Goal: Task Accomplishment & Management: Manage account settings

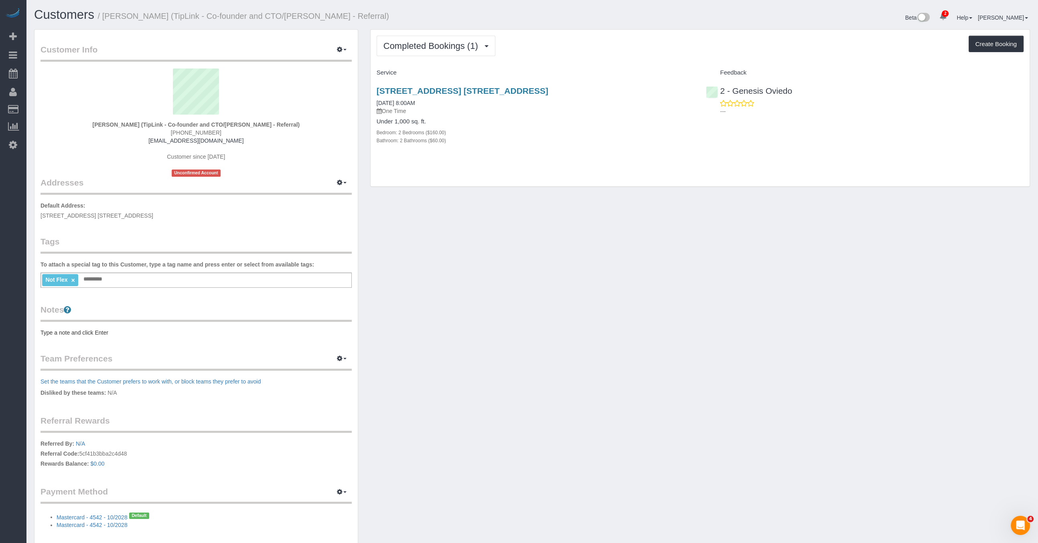
click at [784, 323] on div "Customer Info Edit Contact Info Send Message Email Preferences Special Sales Ta…" at bounding box center [532, 294] width 1008 height 531
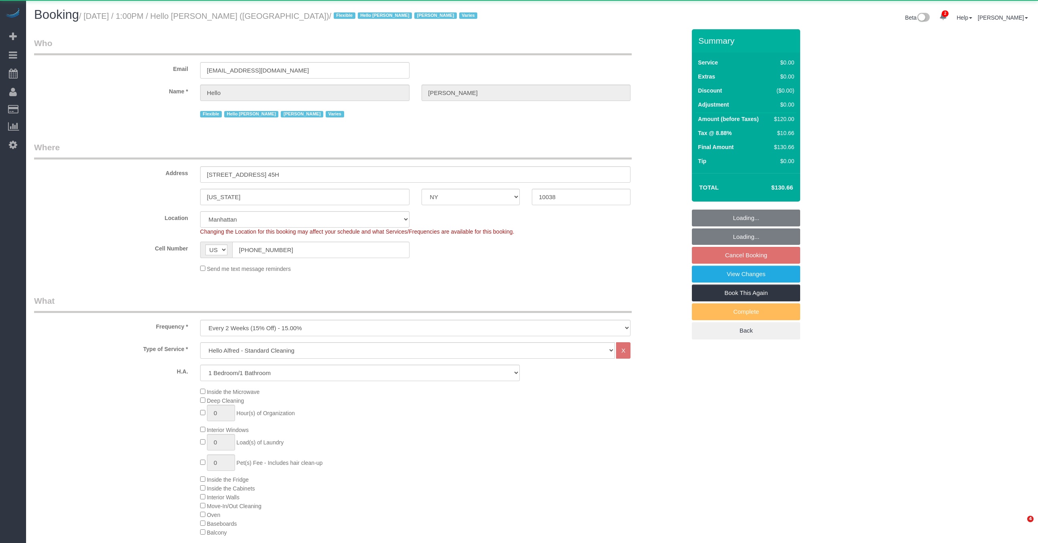
select select "NY"
select select "1"
select select "spot6"
select select "number:89"
select select "number:90"
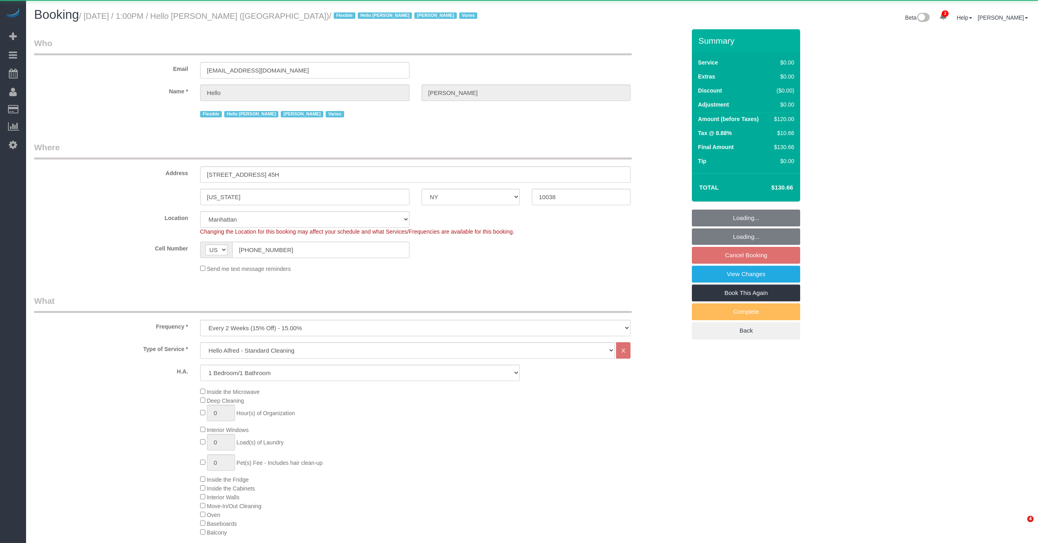
select select "number:15"
select select "number:7"
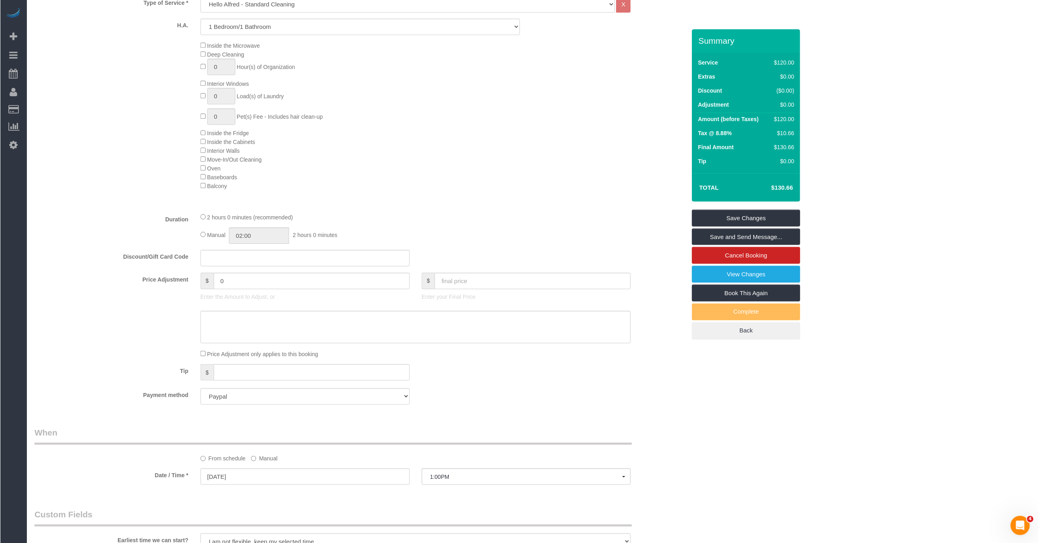
scroll to position [837, 0]
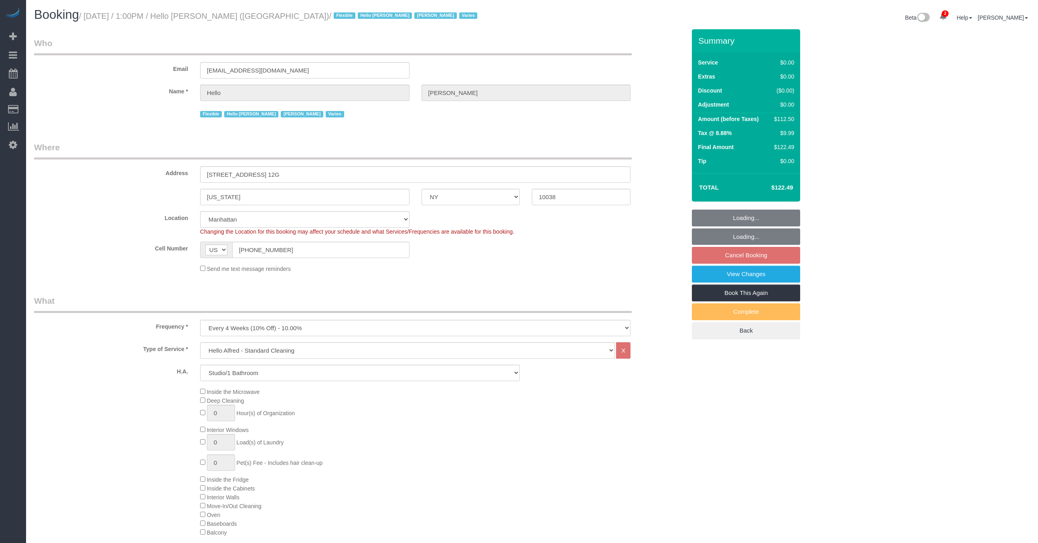
select select "NY"
select select "spot6"
select select "number:89"
select select "number:90"
select select "number:15"
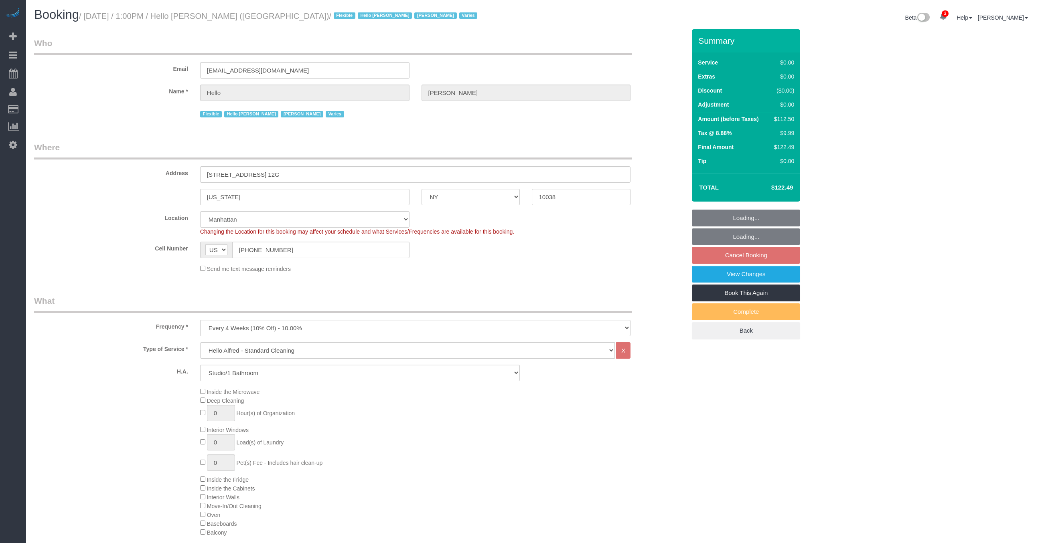
select select "number:7"
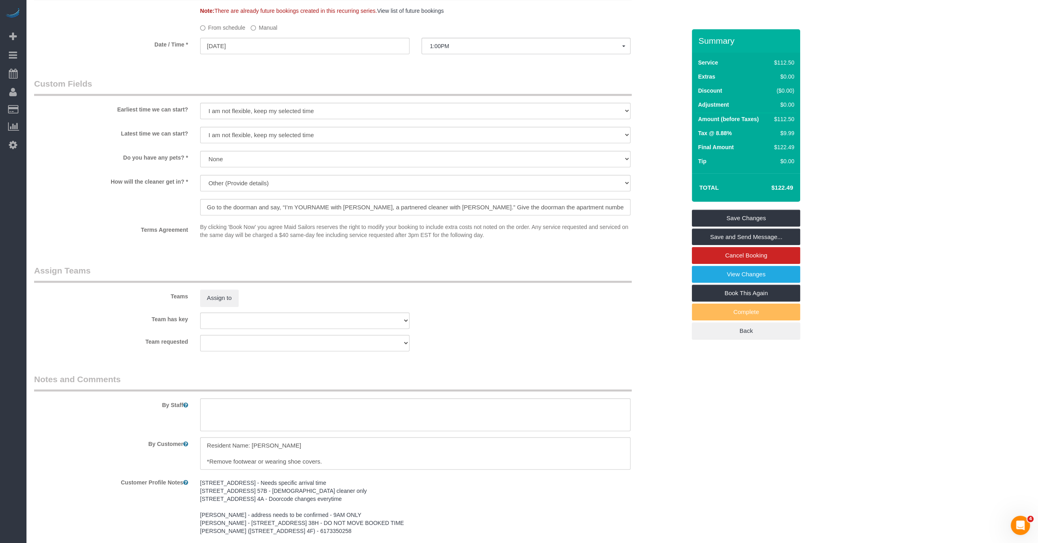
scroll to position [887, 0]
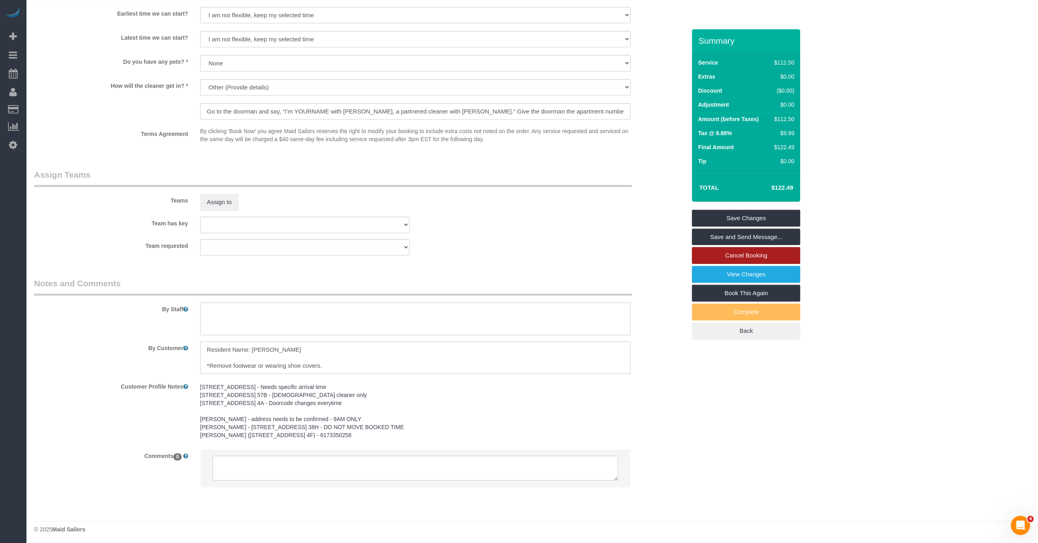
click at [720, 257] on link "Cancel Booking" at bounding box center [746, 255] width 108 height 17
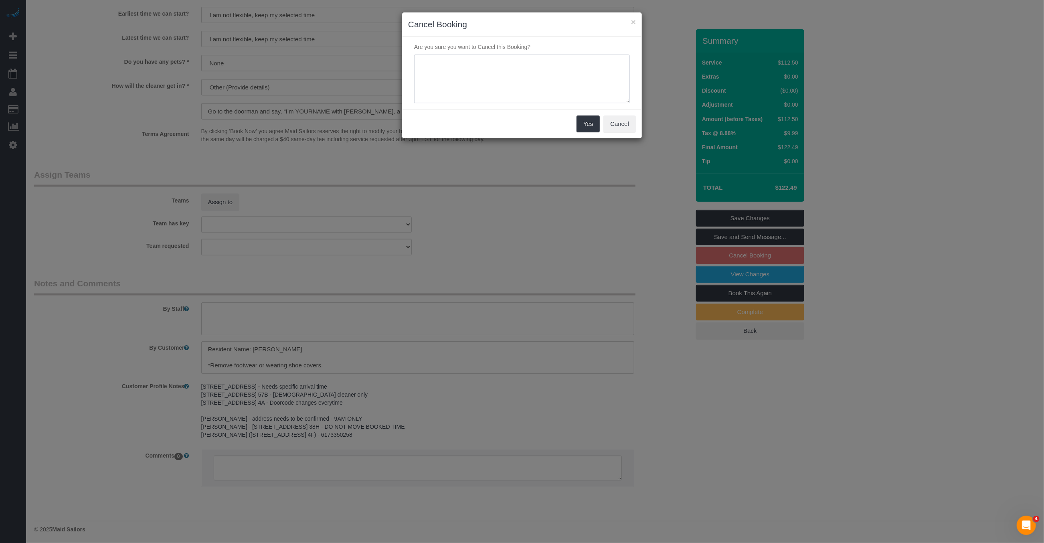
click at [570, 80] on textarea at bounding box center [522, 79] width 216 height 49
paste textarea "https://maidsailors.slack.com/archives/C01AMHWPX60/p1756134388642489"
type textarea "https://maidsailors.slack.com/archives/C01AMHWPX60/p1756134388642489"
click at [585, 122] on button "Yes" at bounding box center [588, 123] width 23 height 17
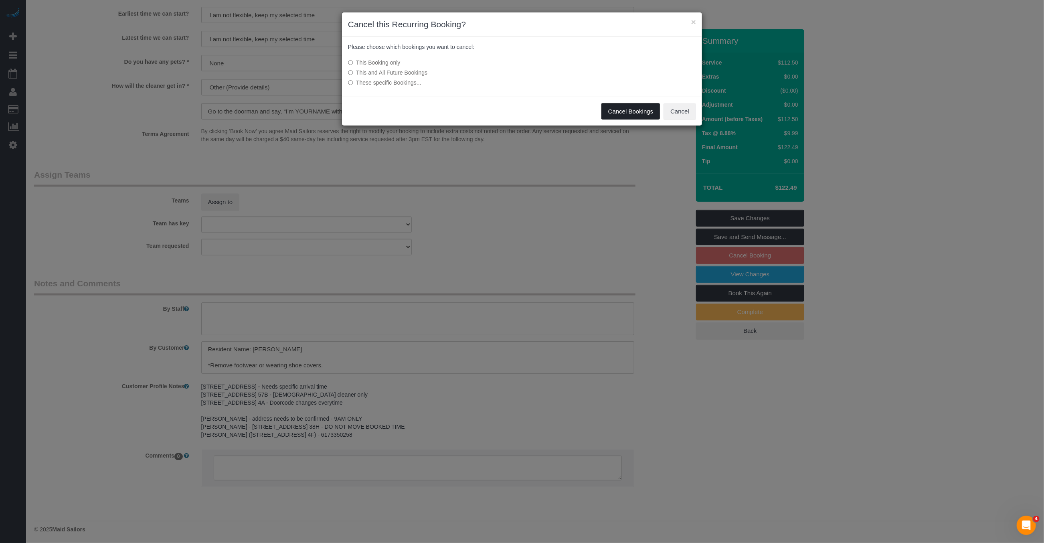
click at [648, 109] on button "Cancel Bookings" at bounding box center [631, 111] width 59 height 17
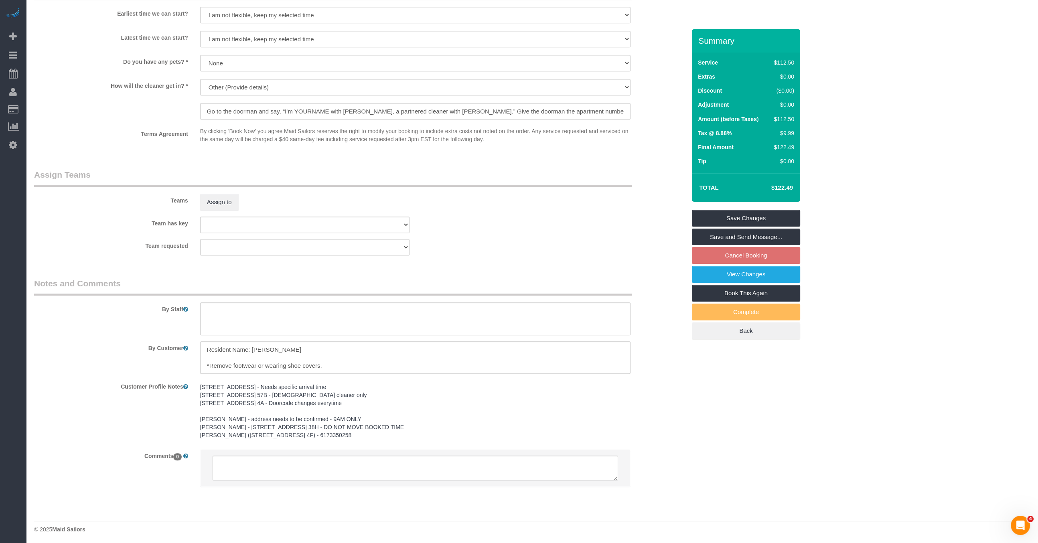
click at [595, 77] on div "Cancel Bookings Cancel" at bounding box center [519, 82] width 360 height 29
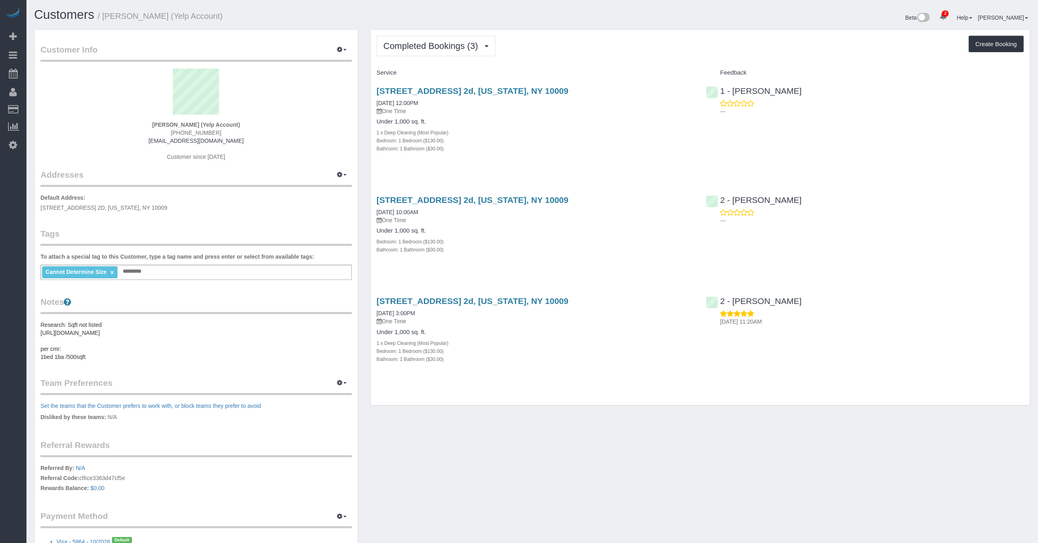
click at [635, 190] on div "[STREET_ADDRESS] 2d, [US_STATE], NY 10009 [DATE] 10:00AM One Time Under 1,000 s…" at bounding box center [536, 228] width 330 height 81
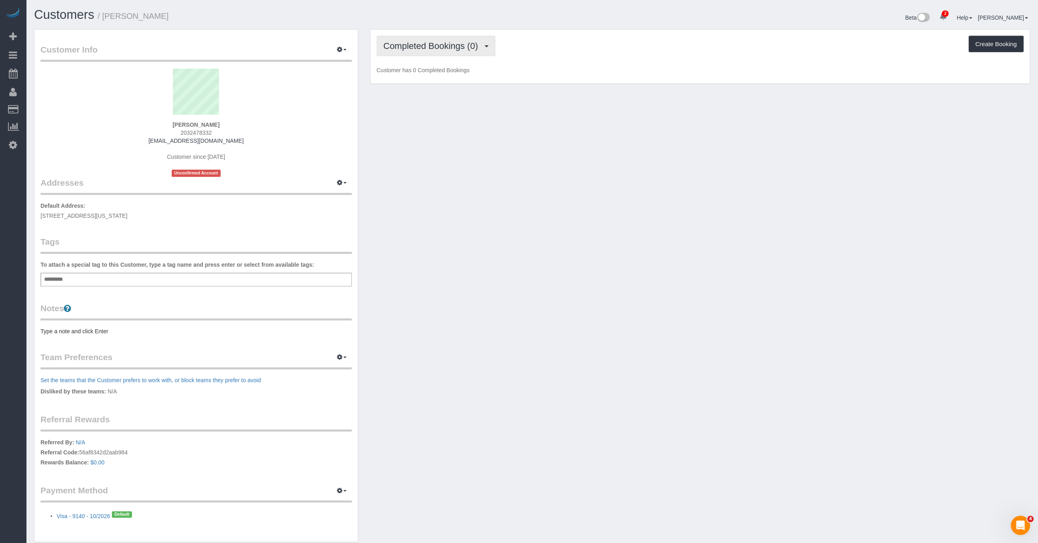
click at [458, 51] on button "Completed Bookings (0)" at bounding box center [436, 46] width 119 height 20
click at [442, 72] on link "Upcoming Bookings (1)" at bounding box center [418, 75] width 83 height 10
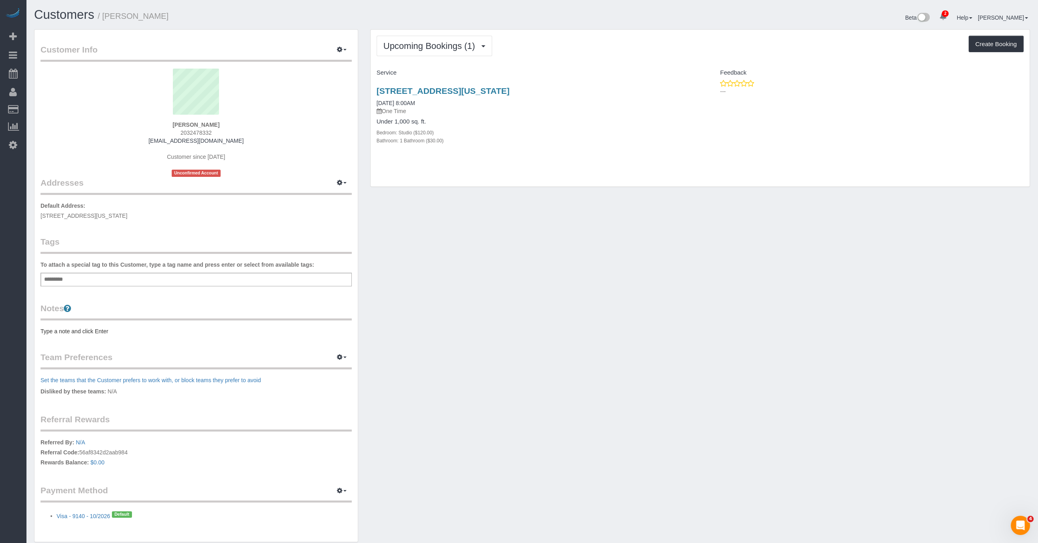
click at [754, 148] on div "10 W 15th Street, 924, New York, Ny, NY 10011 08/26/2025 8:00AM One Time Under …" at bounding box center [700, 119] width 659 height 81
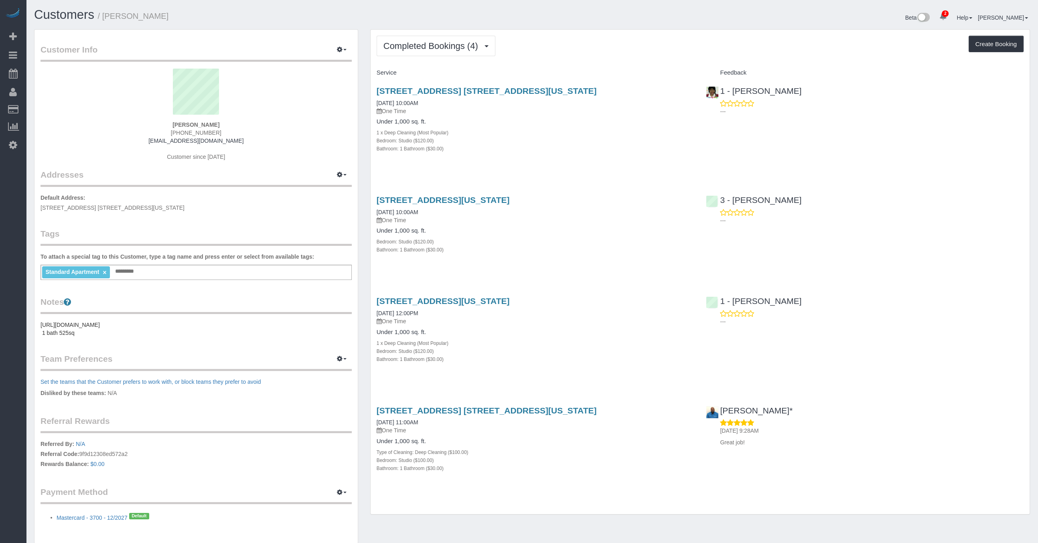
click at [571, 119] on h4 "Under 1,000 sq. ft." at bounding box center [536, 121] width 318 height 7
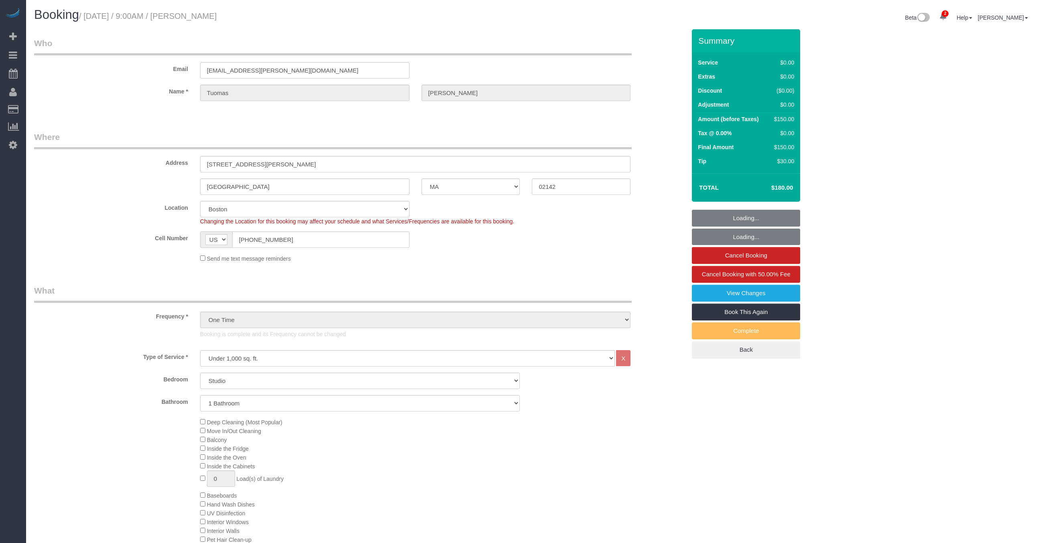
select select "MA"
select select "string:stripe-pm_1RZx7r4VGloSiKo7eRWYNNFs"
select select "number:57"
select select "number:72"
select select "number:15"
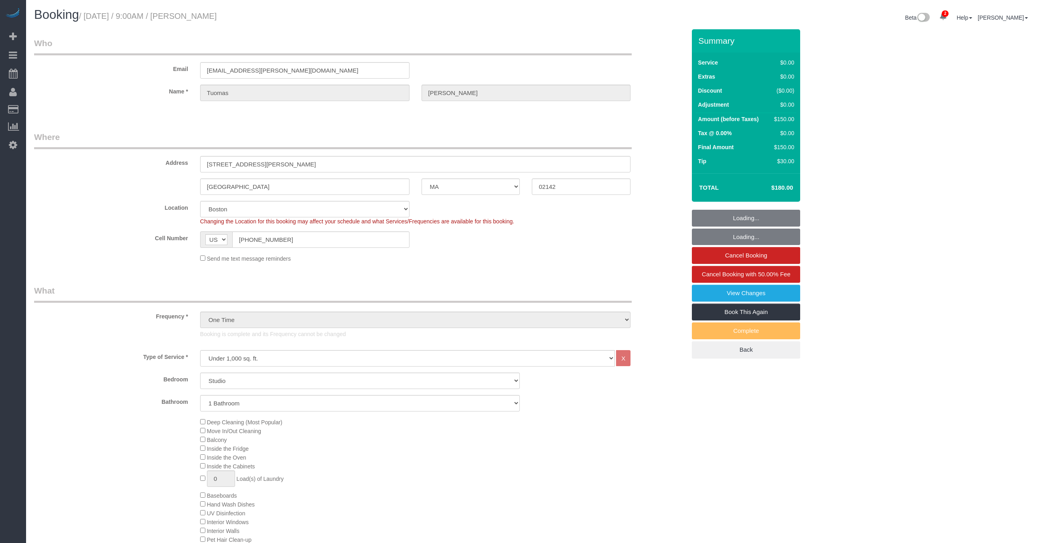
select select "number:6"
select select "spot1"
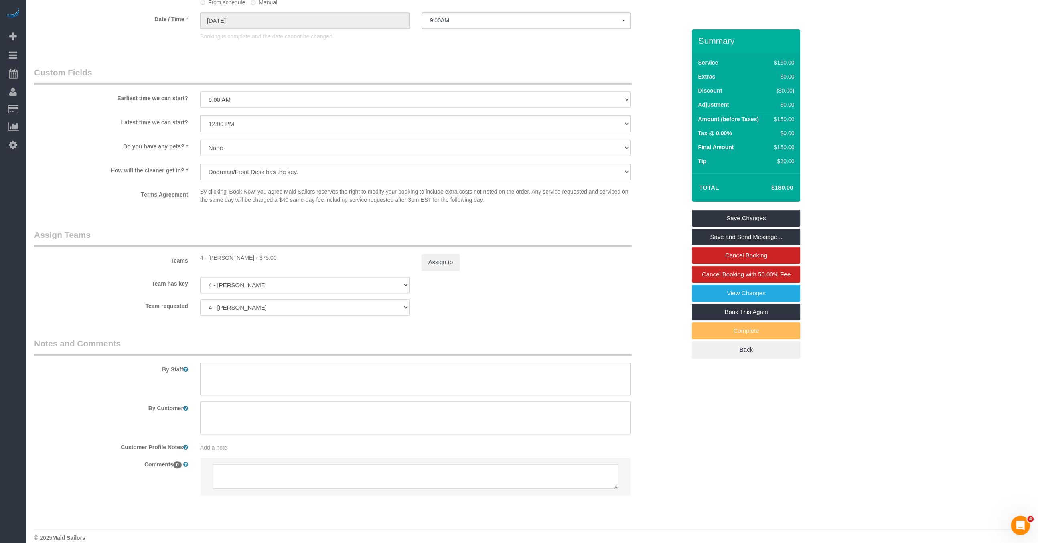
scroll to position [847, 0]
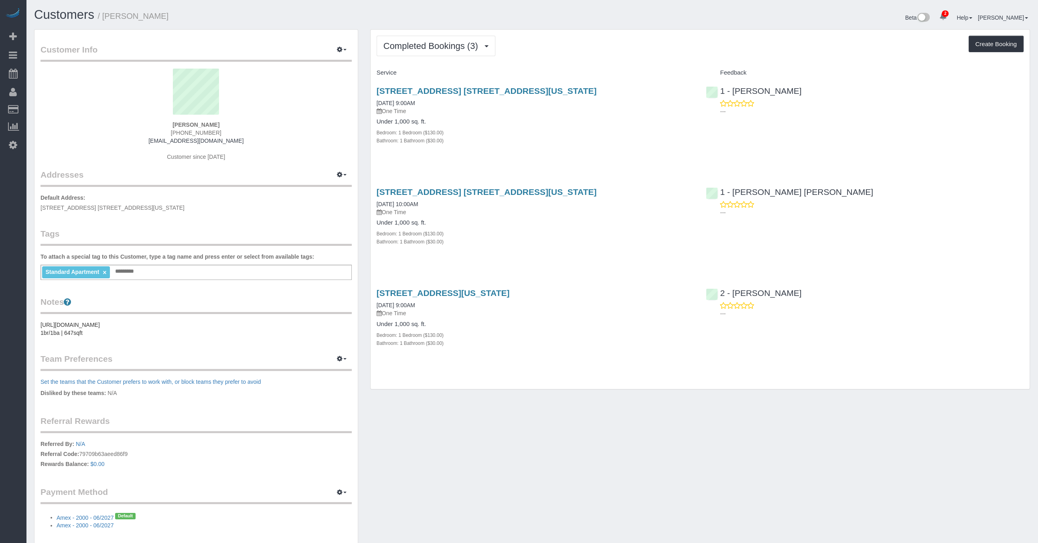
click at [559, 345] on div "Bathroom: 1 Bathroom ($30.00)" at bounding box center [536, 343] width 318 height 8
